Goal: Navigation & Orientation: Find specific page/section

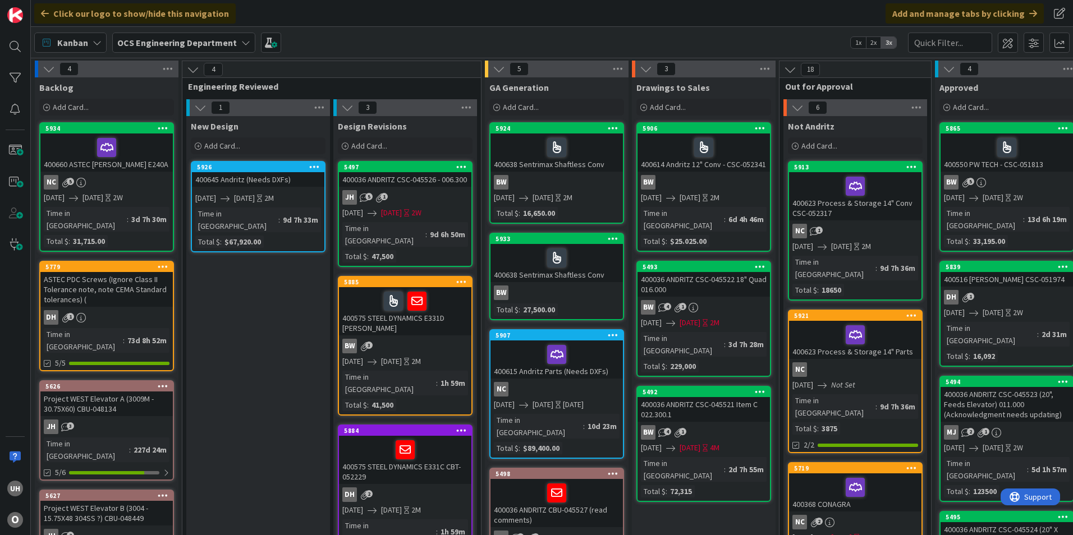
scroll to position [0, 978]
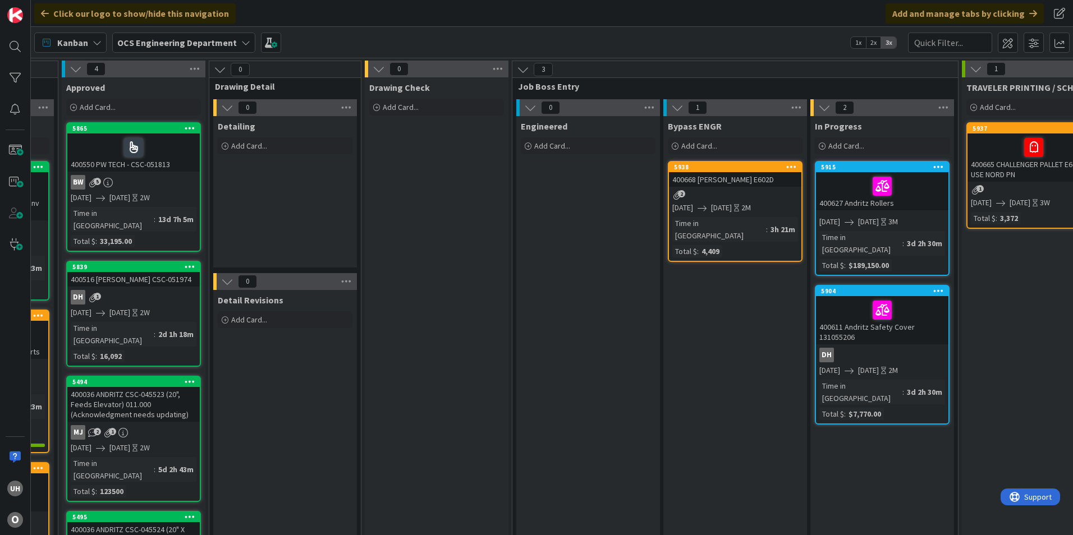
scroll to position [0, 917]
